Goal: Transaction & Acquisition: Book appointment/travel/reservation

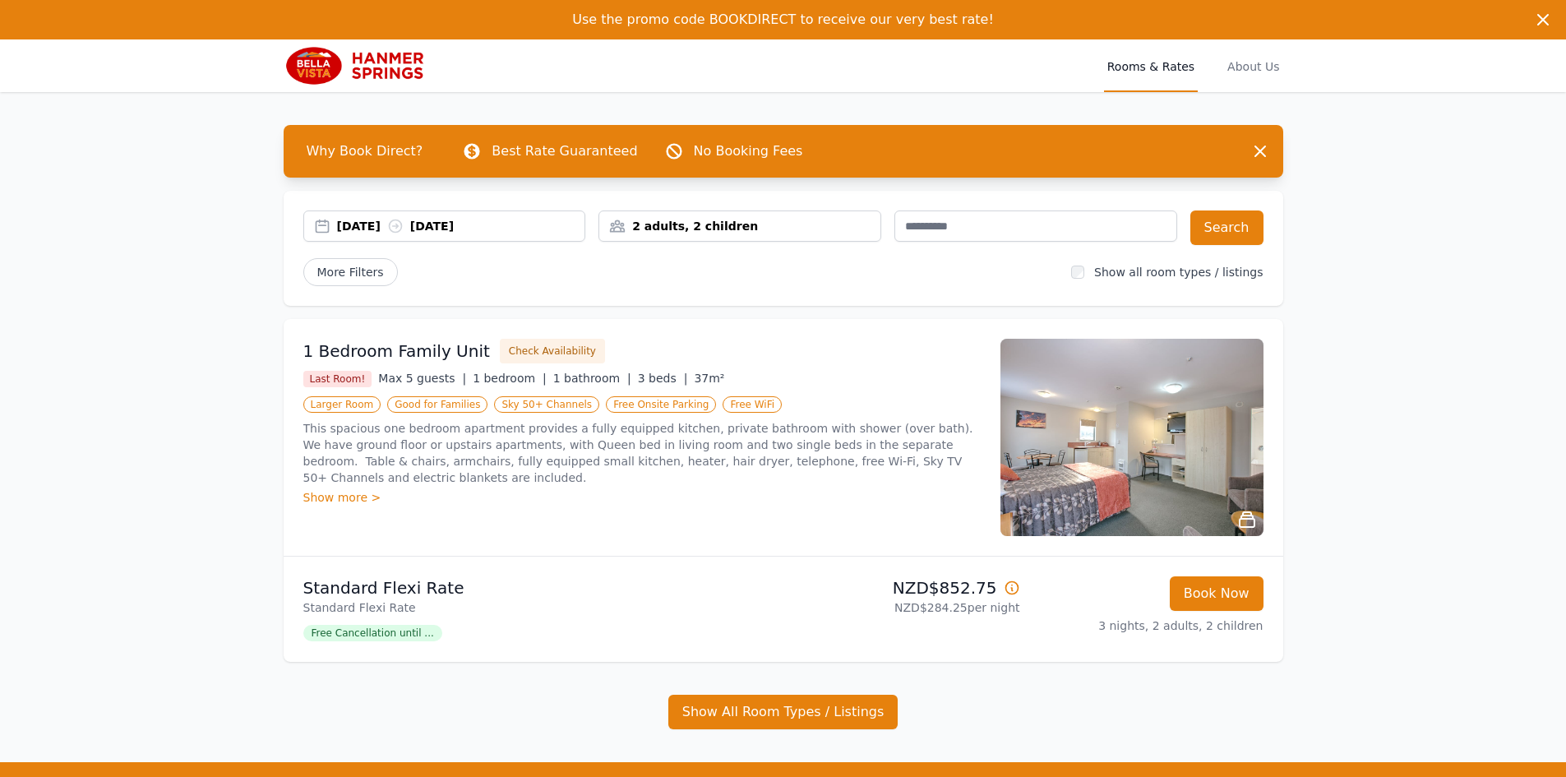
click at [446, 234] on div "[DATE] [DATE]" at bounding box center [461, 226] width 248 height 16
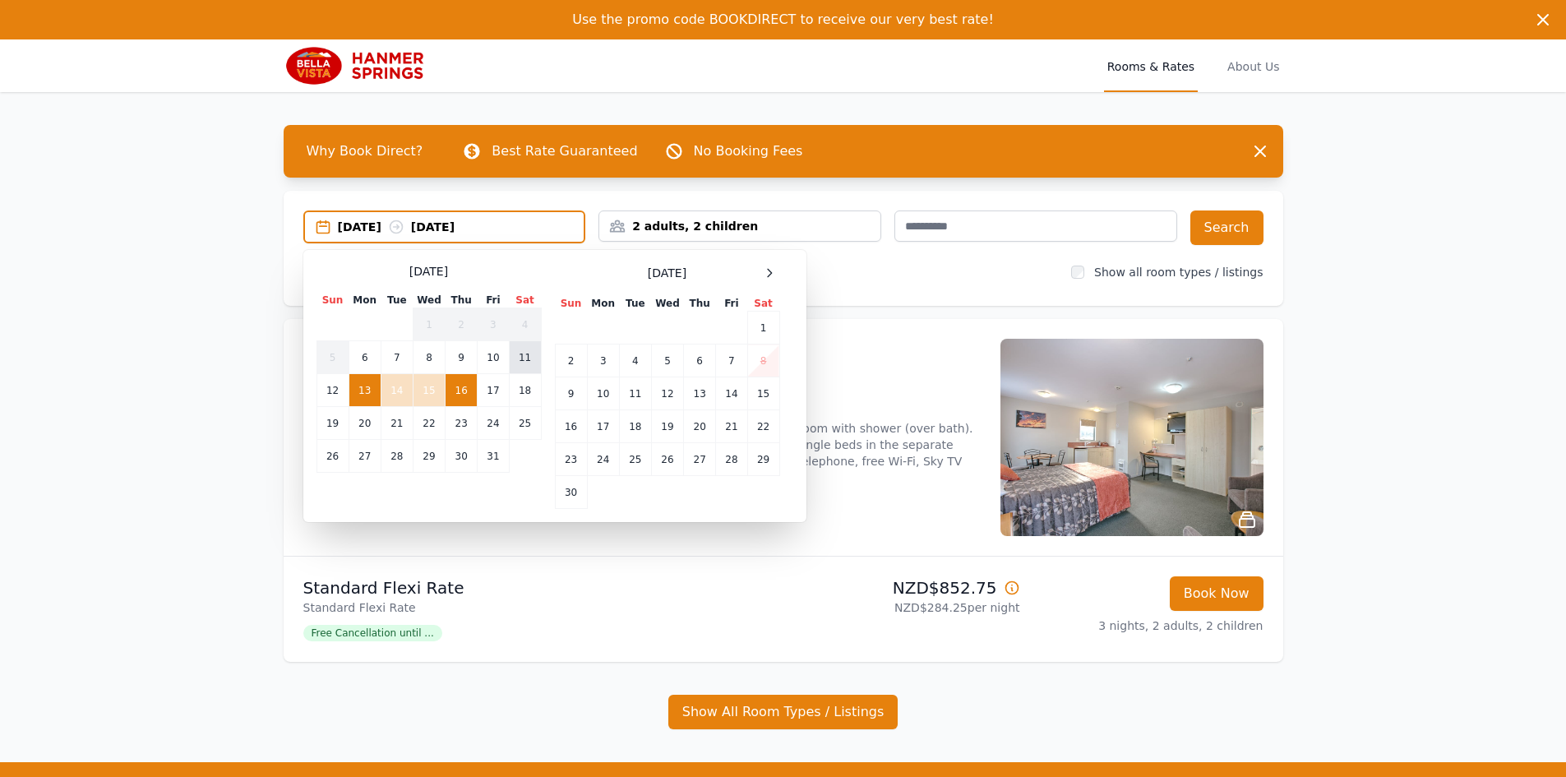
click at [517, 354] on td "11" at bounding box center [525, 357] width 32 height 33
click at [327, 388] on td "12" at bounding box center [333, 390] width 32 height 33
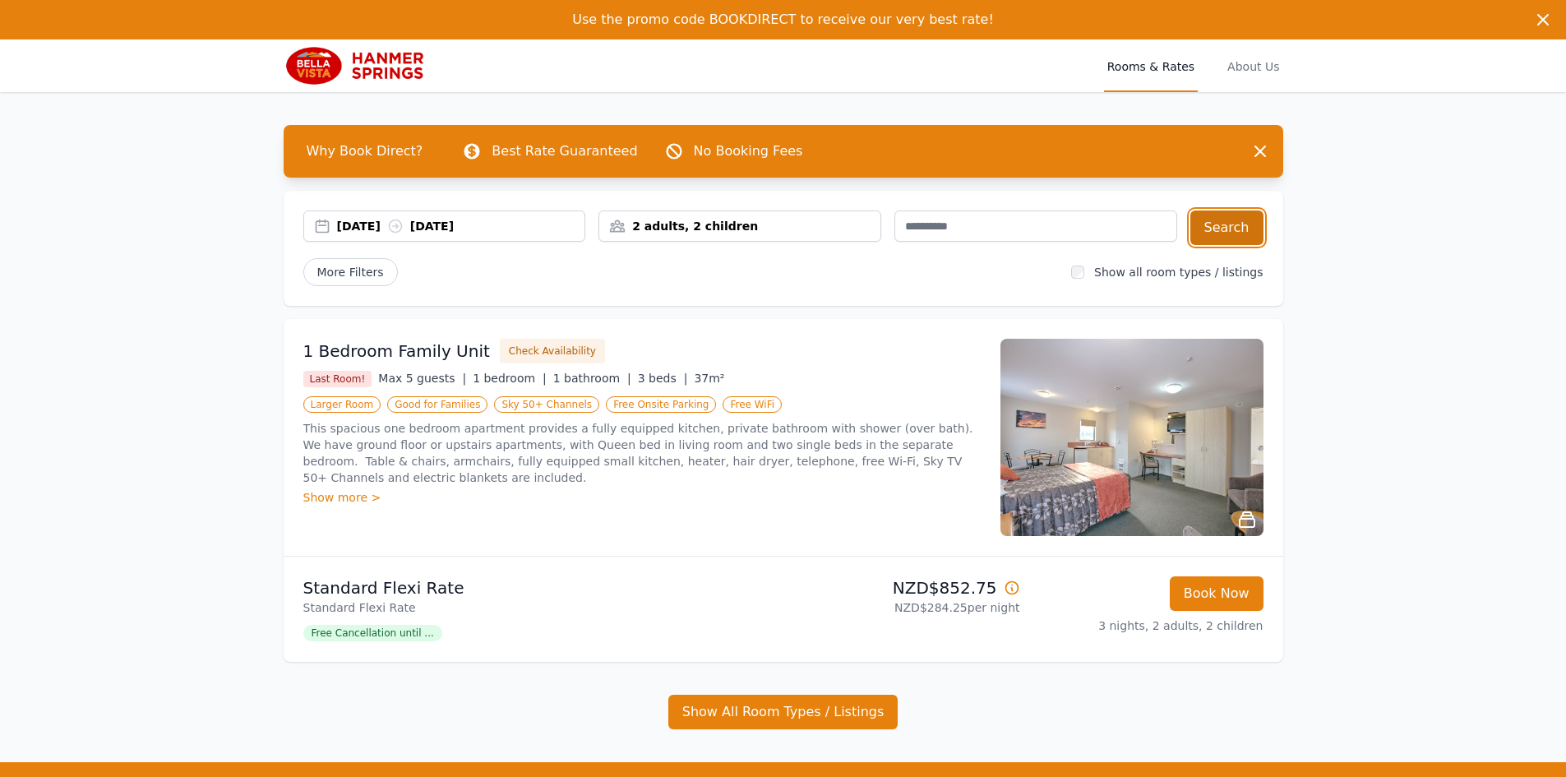
click at [1231, 241] on button "Search" at bounding box center [1227, 227] width 73 height 35
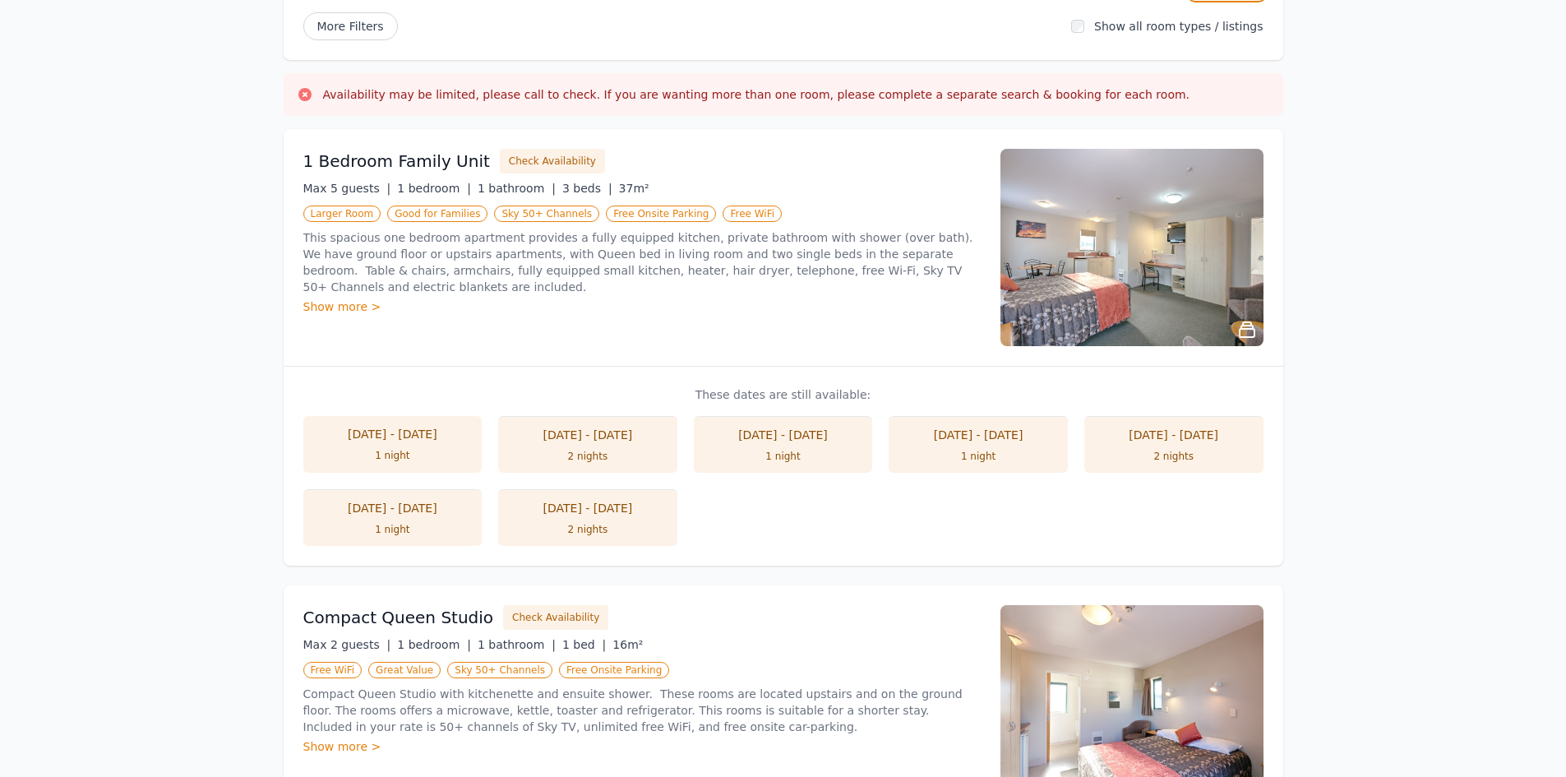
scroll to position [247, 0]
click at [402, 446] on li "[DATE] - [DATE] 1 night" at bounding box center [392, 443] width 179 height 57
